Goal: Task Accomplishment & Management: Manage account settings

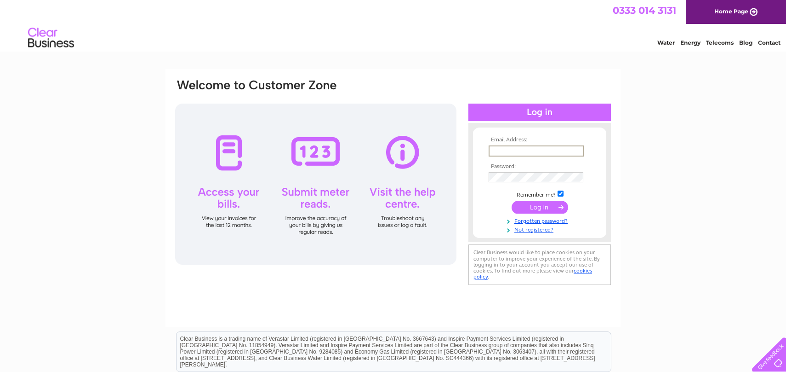
click at [543, 154] on input "text" at bounding box center [537, 150] width 96 height 11
type input "[EMAIL_ADDRESS][DOMAIN_NAME]"
click at [543, 210] on input "submit" at bounding box center [540, 207] width 57 height 13
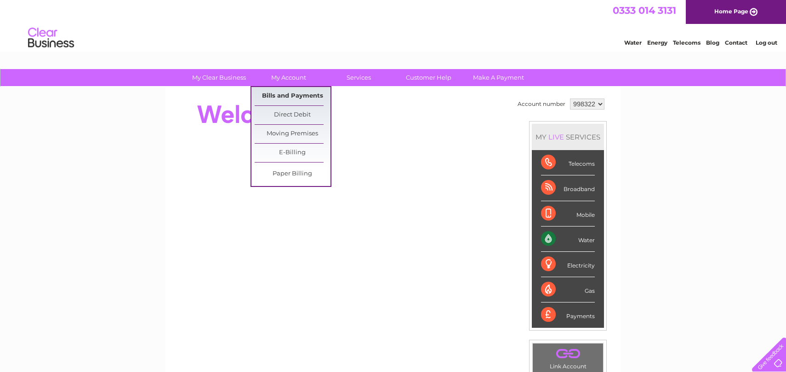
click at [299, 95] on link "Bills and Payments" at bounding box center [293, 96] width 76 height 18
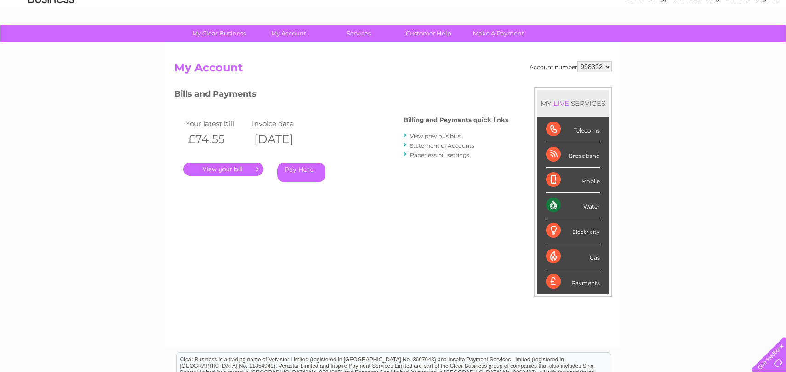
scroll to position [42, 0]
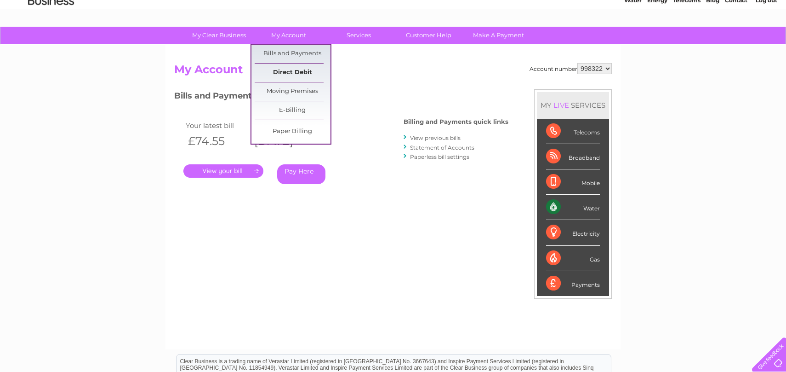
click at [288, 69] on link "Direct Debit" at bounding box center [293, 72] width 76 height 18
